Goal: Task Accomplishment & Management: Manage account settings

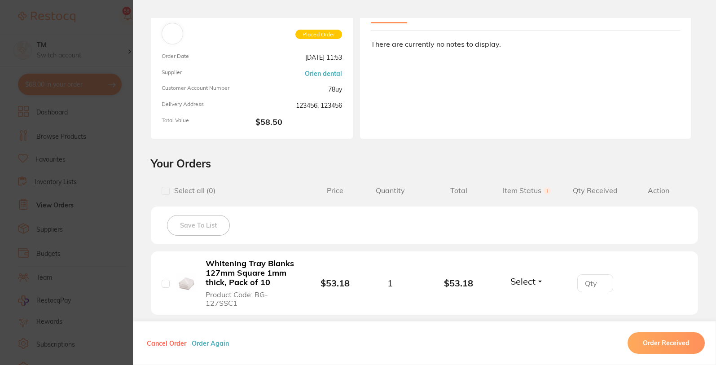
scroll to position [215, 0]
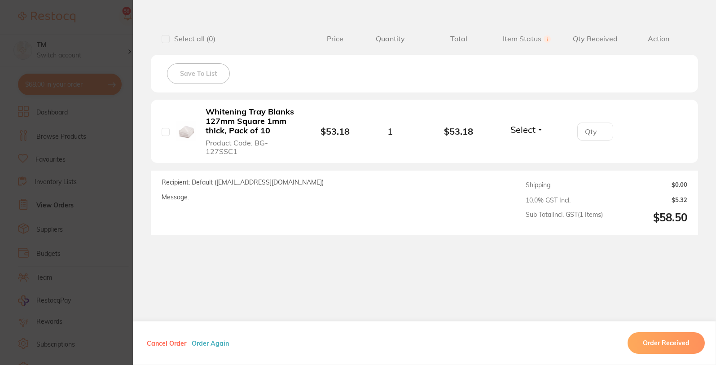
click at [531, 130] on span "Select" at bounding box center [522, 129] width 25 height 11
click at [529, 109] on li "Whitening Tray Blanks 127mm Square 1mm thick, Pack of 10 Product Code: BG-127SS…" at bounding box center [424, 132] width 547 height 64
click at [75, 31] on section "Order ID: Restocq- 16303 Order Information Placed Order Order Date [DATE] 11:53…" at bounding box center [358, 182] width 716 height 365
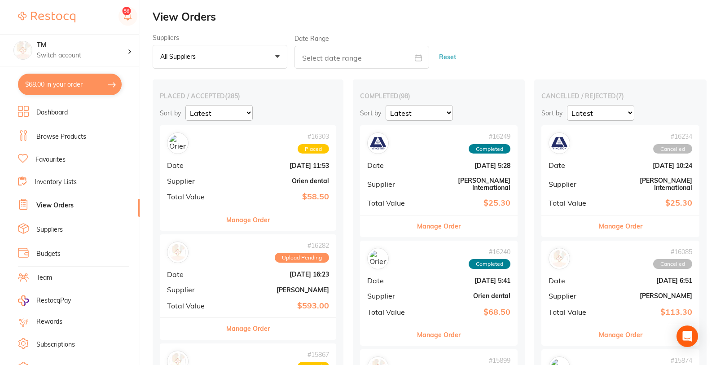
click at [393, 160] on div "# 16249 Completed Date [DATE] 5:28 Supplier [PERSON_NAME] International Total V…" at bounding box center [439, 169] width 158 height 89
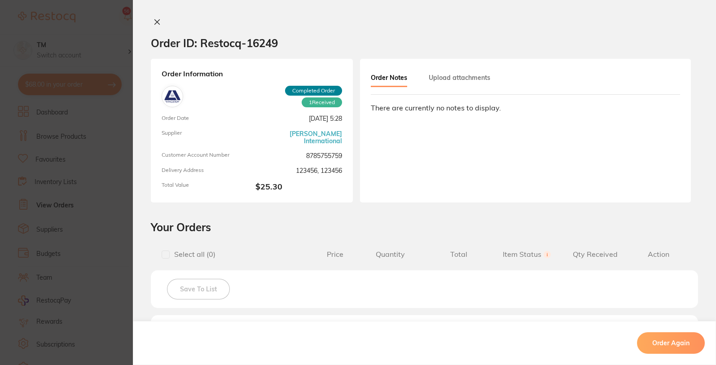
click at [156, 18] on div "Order ID: Restocq- 16249 Order Information 1 Received Completed Order Order Dat…" at bounding box center [424, 182] width 583 height 365
click at [156, 23] on icon at bounding box center [157, 22] width 5 height 5
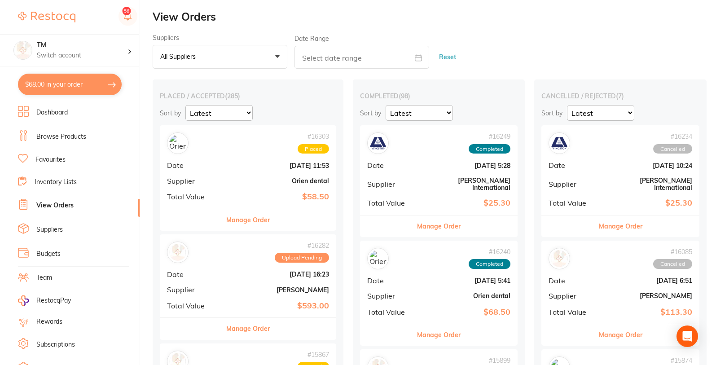
click at [250, 162] on b "[DATE] 11:53" at bounding box center [277, 165] width 103 height 7
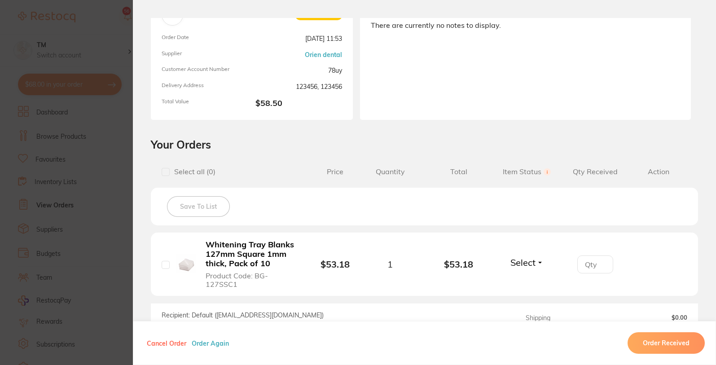
scroll to position [162, 0]
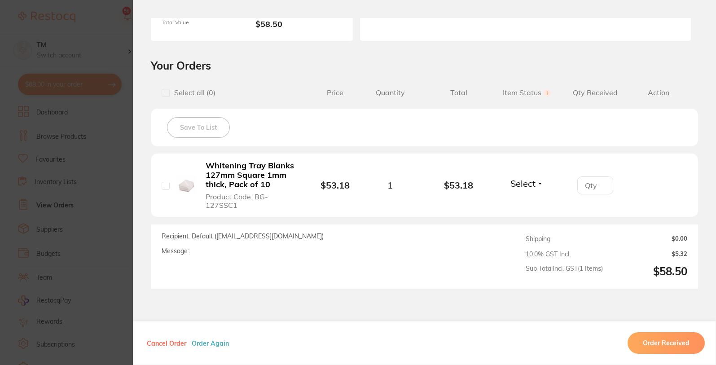
click at [522, 178] on span "Select" at bounding box center [522, 183] width 25 height 11
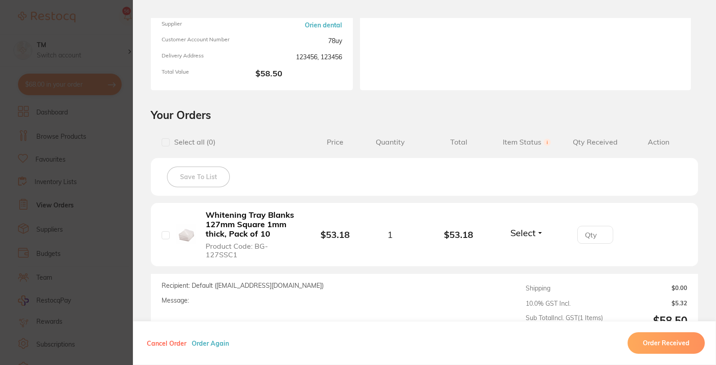
scroll to position [0, 0]
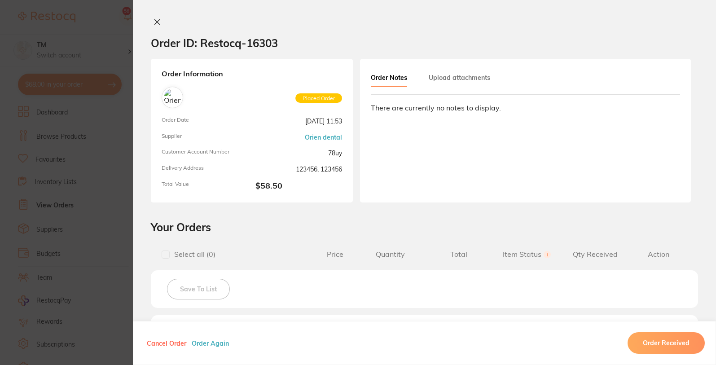
click at [158, 20] on icon at bounding box center [156, 21] width 7 height 7
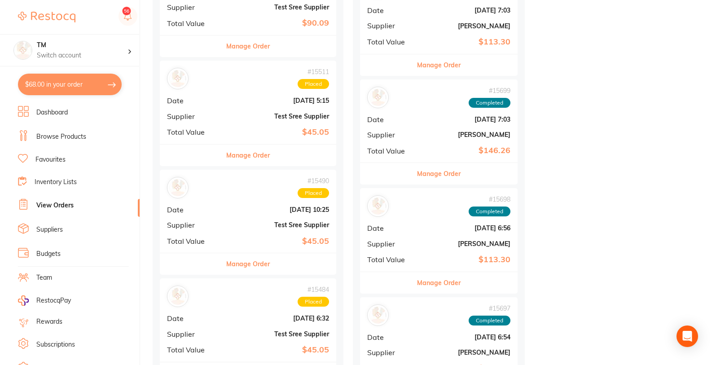
scroll to position [2424, 0]
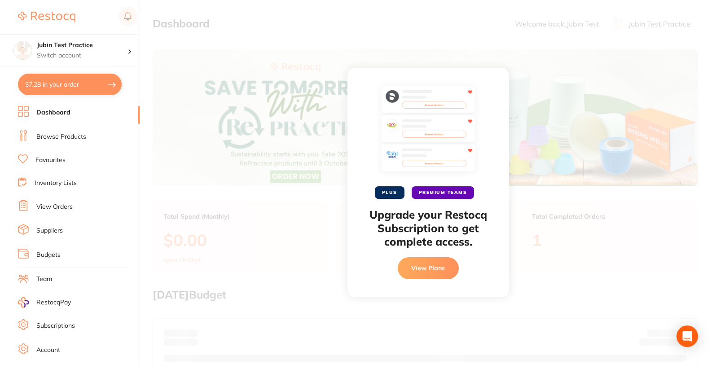
click at [38, 350] on link "Account" at bounding box center [48, 350] width 24 height 9
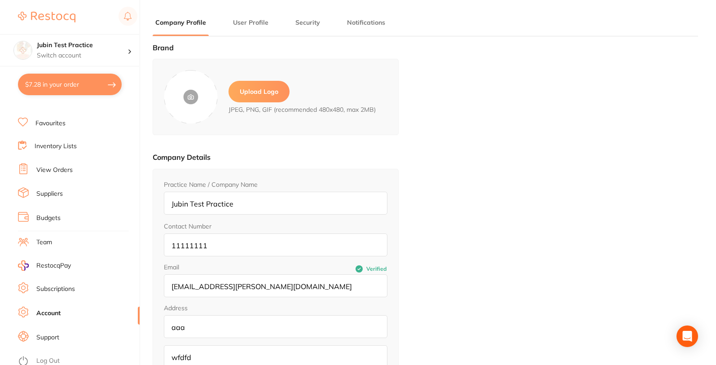
type input "Jubin"
type input "Test"
type input "jubin.jose@terrificminds.com"
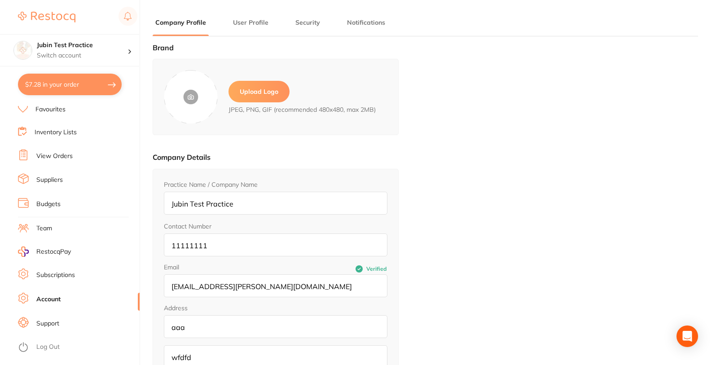
click at [45, 347] on link "Log Out" at bounding box center [47, 346] width 23 height 9
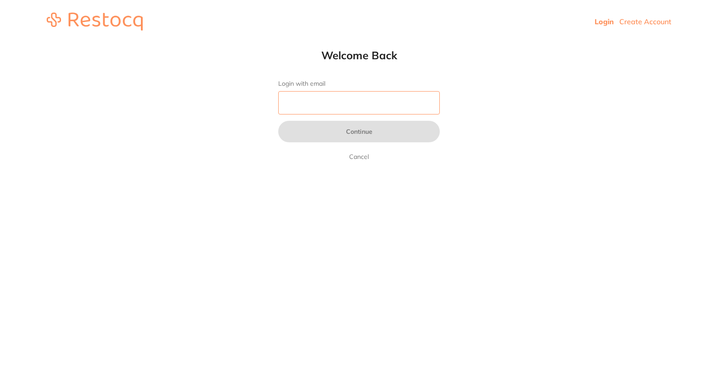
click at [346, 101] on input "Login with email" at bounding box center [359, 102] width 162 height 23
drag, startPoint x: 346, startPoint y: 101, endPoint x: 413, endPoint y: 100, distance: 67.3
click at [346, 101] on input "Login with email" at bounding box center [359, 102] width 162 height 23
click at [437, 100] on input "Login with email" at bounding box center [359, 102] width 162 height 23
type input "[EMAIL_ADDRESS][DOMAIN_NAME]"
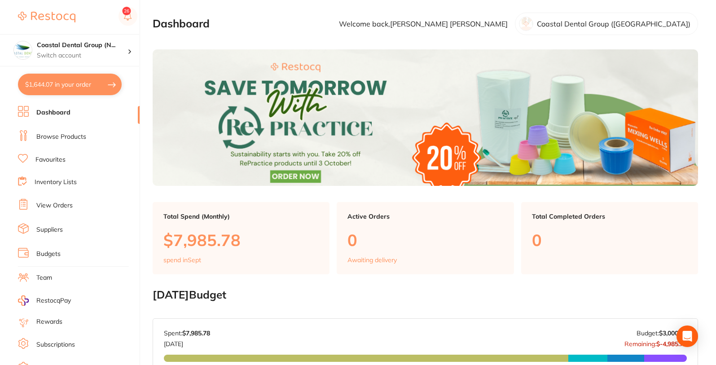
click at [63, 205] on link "View Orders" at bounding box center [54, 205] width 36 height 9
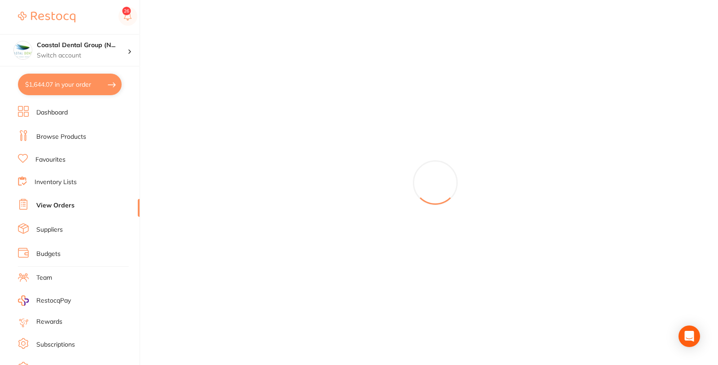
click at [234, 42] on div at bounding box center [435, 182] width 565 height 365
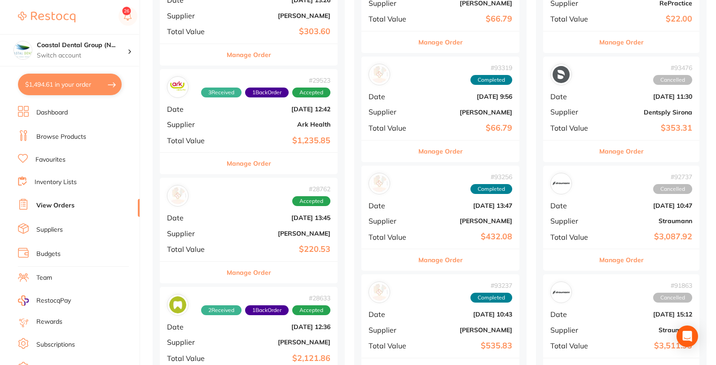
scroll to position [485, 0]
